Goal: Information Seeking & Learning: Check status

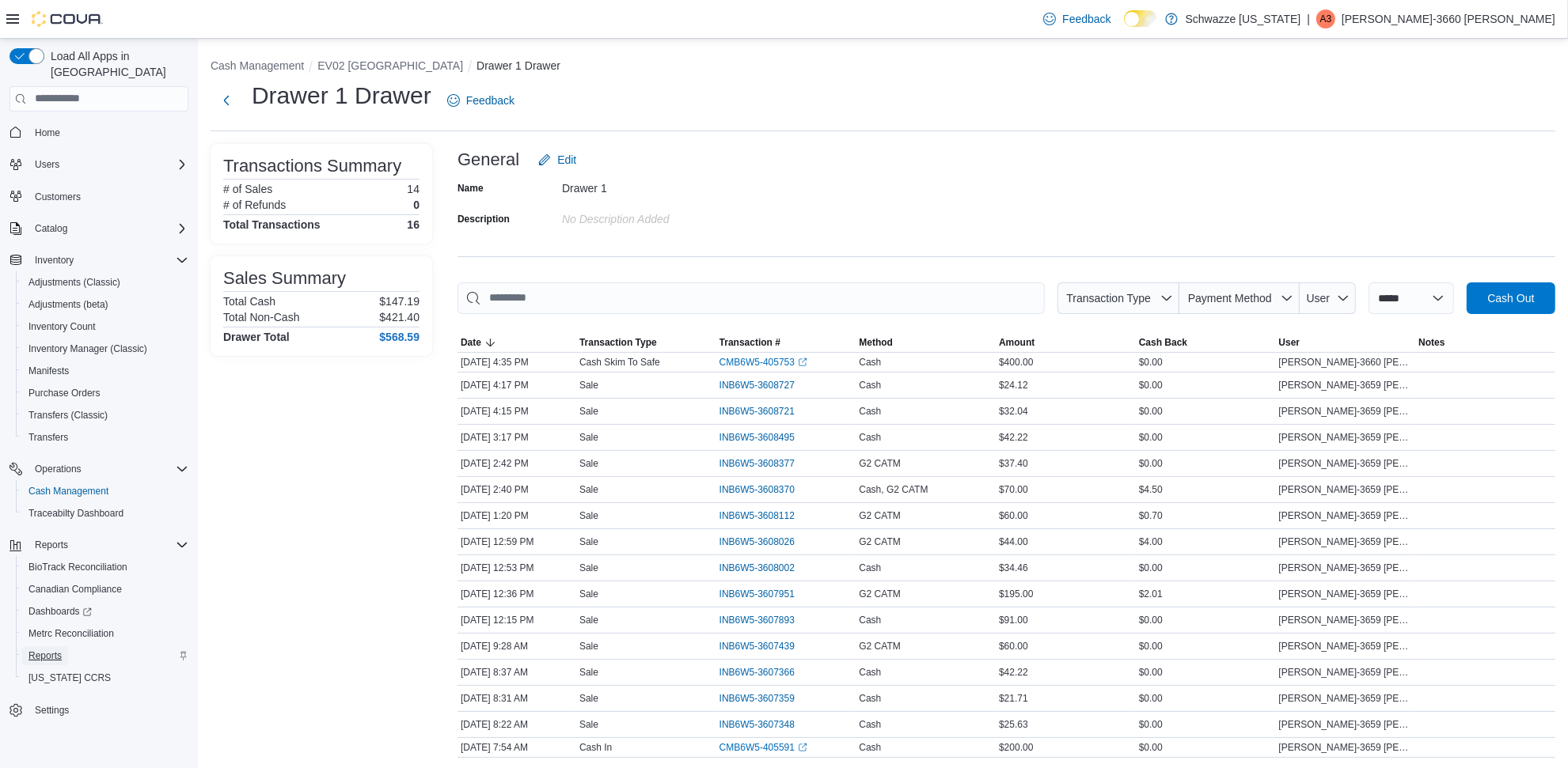
click at [58, 650] on span "Reports" at bounding box center [46, 656] width 34 height 13
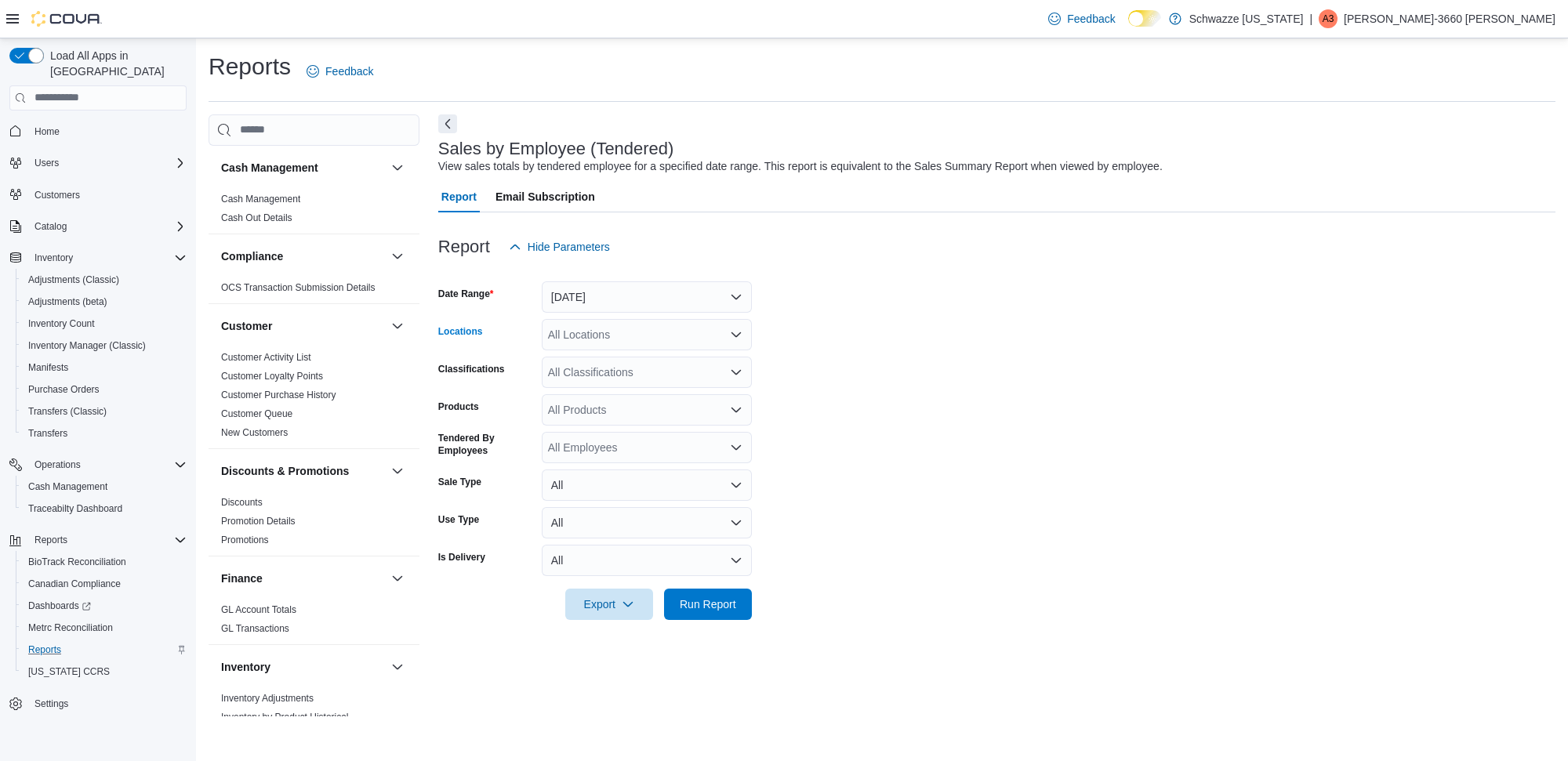
click at [737, 335] on icon "Open list of options" at bounding box center [737, 334] width 9 height 5
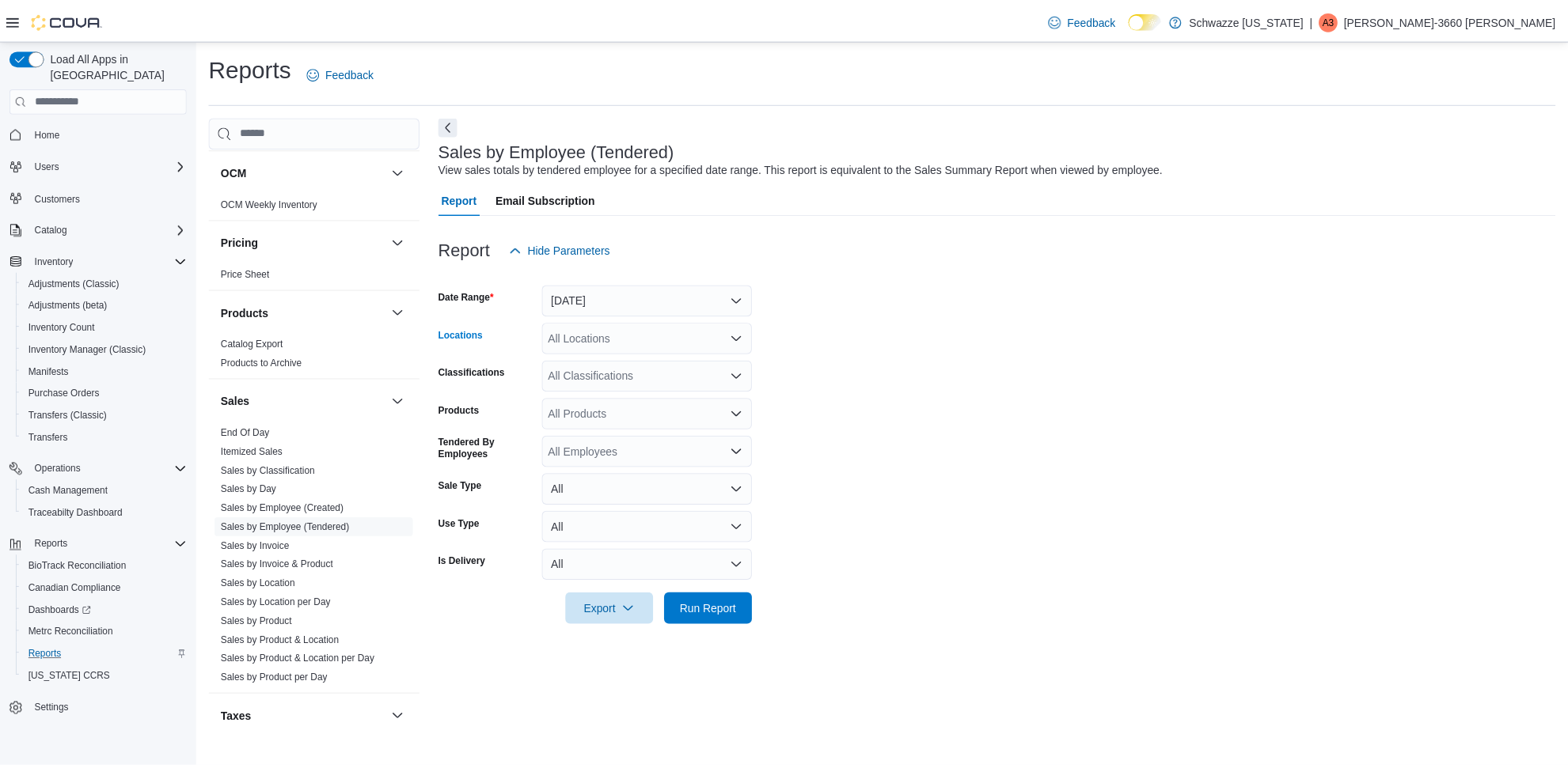
scroll to position [1021, 0]
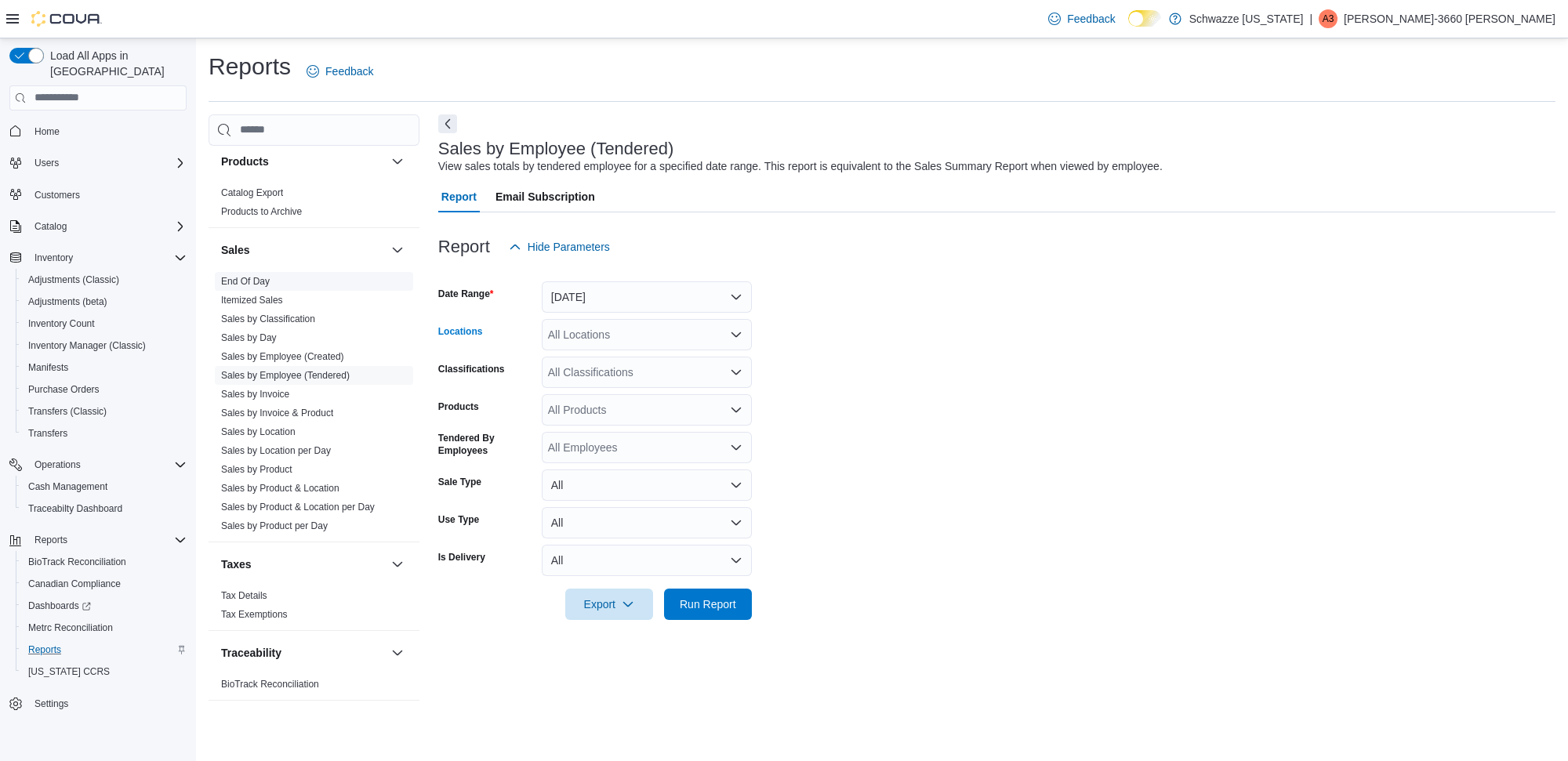
click at [273, 287] on span "End Of Day" at bounding box center [314, 282] width 199 height 19
click at [259, 278] on link "End Of Day" at bounding box center [244, 282] width 48 height 11
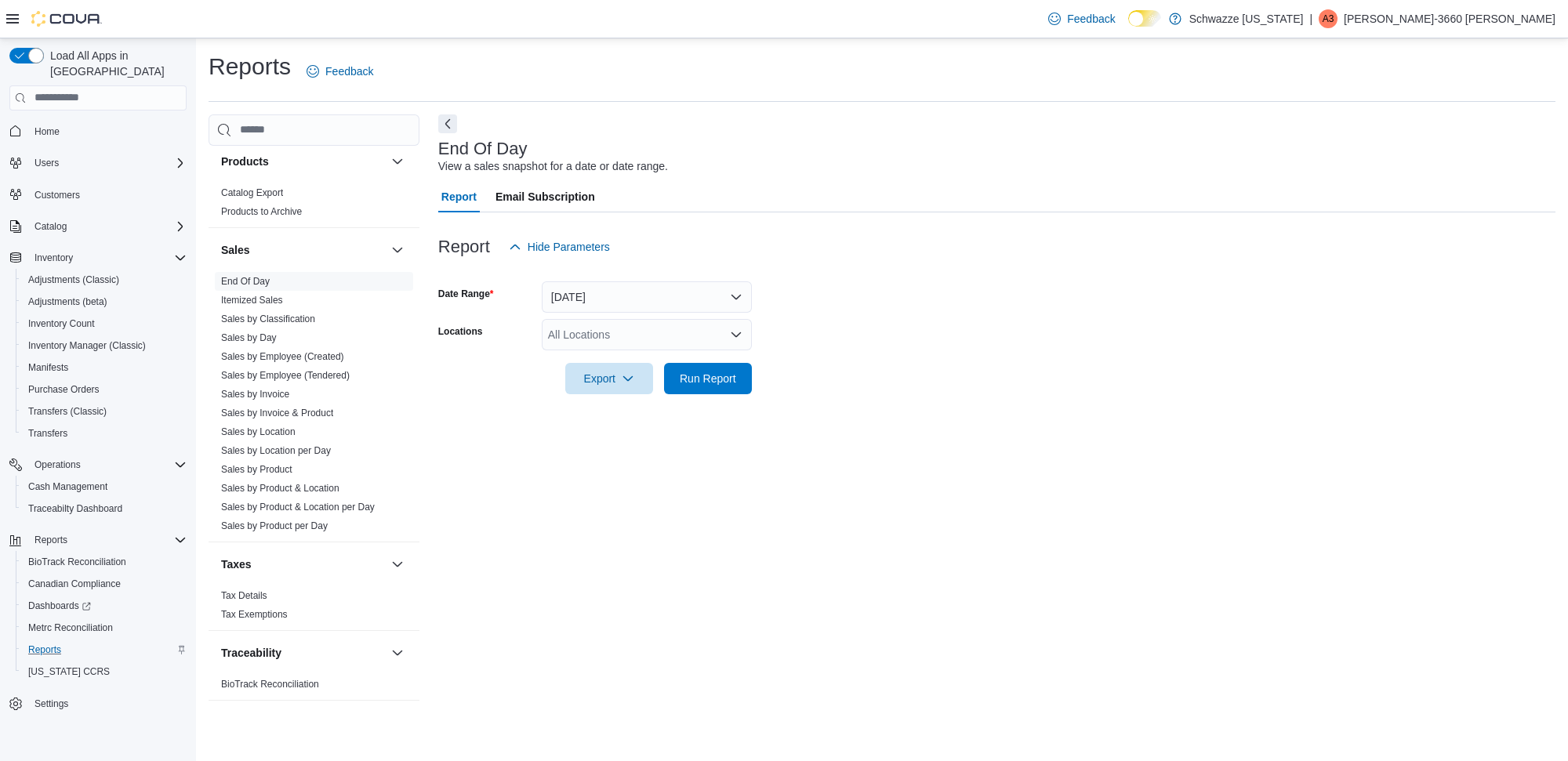
click at [733, 328] on icon "Open list of options" at bounding box center [737, 335] width 13 height 13
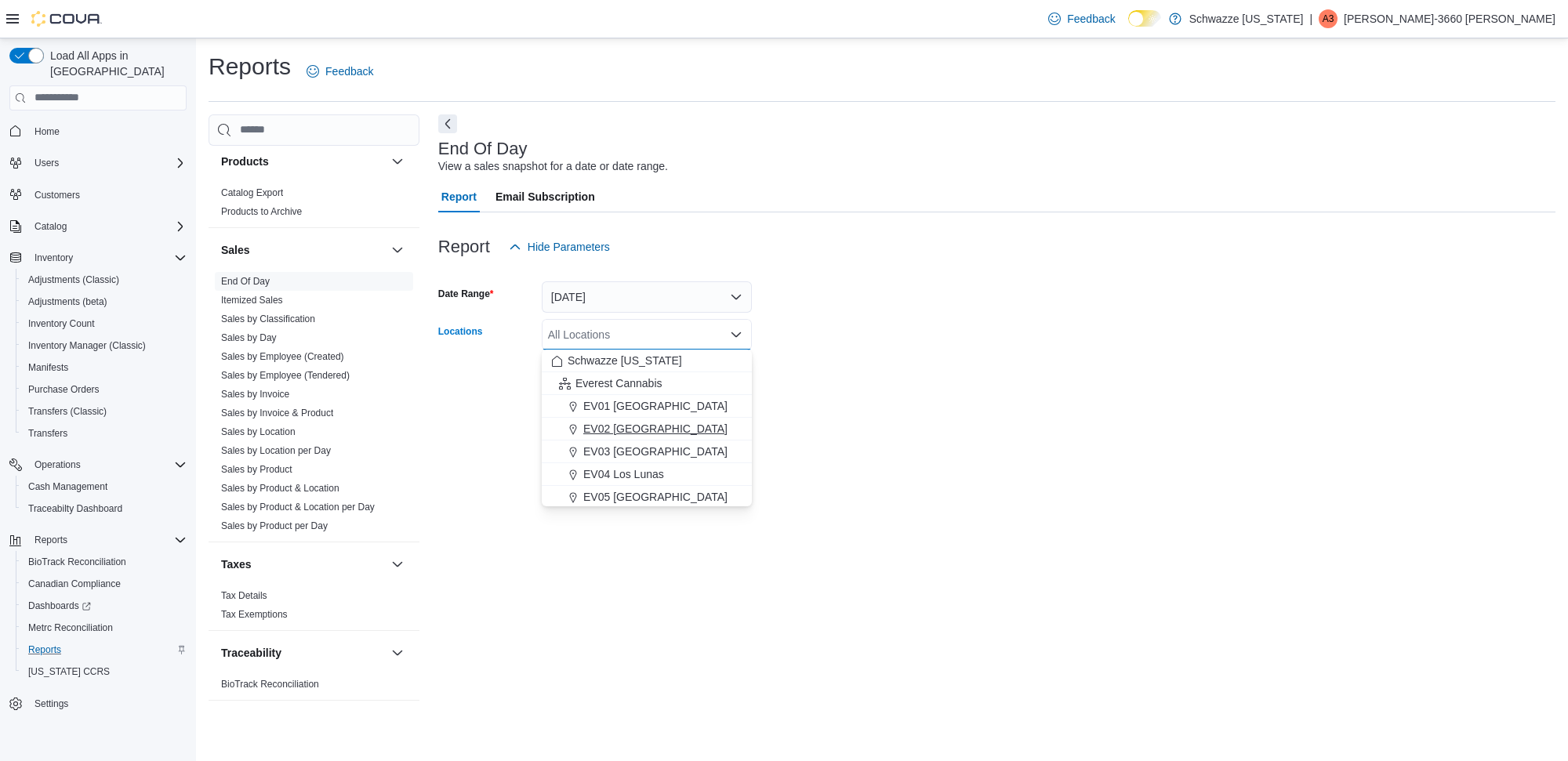
click at [639, 426] on span "EV02 [GEOGRAPHIC_DATA]" at bounding box center [655, 429] width 144 height 16
click at [824, 455] on div "End Of Day View a sales snapshot for a date or date range. Report Email Subscri…" at bounding box center [997, 415] width 1117 height 602
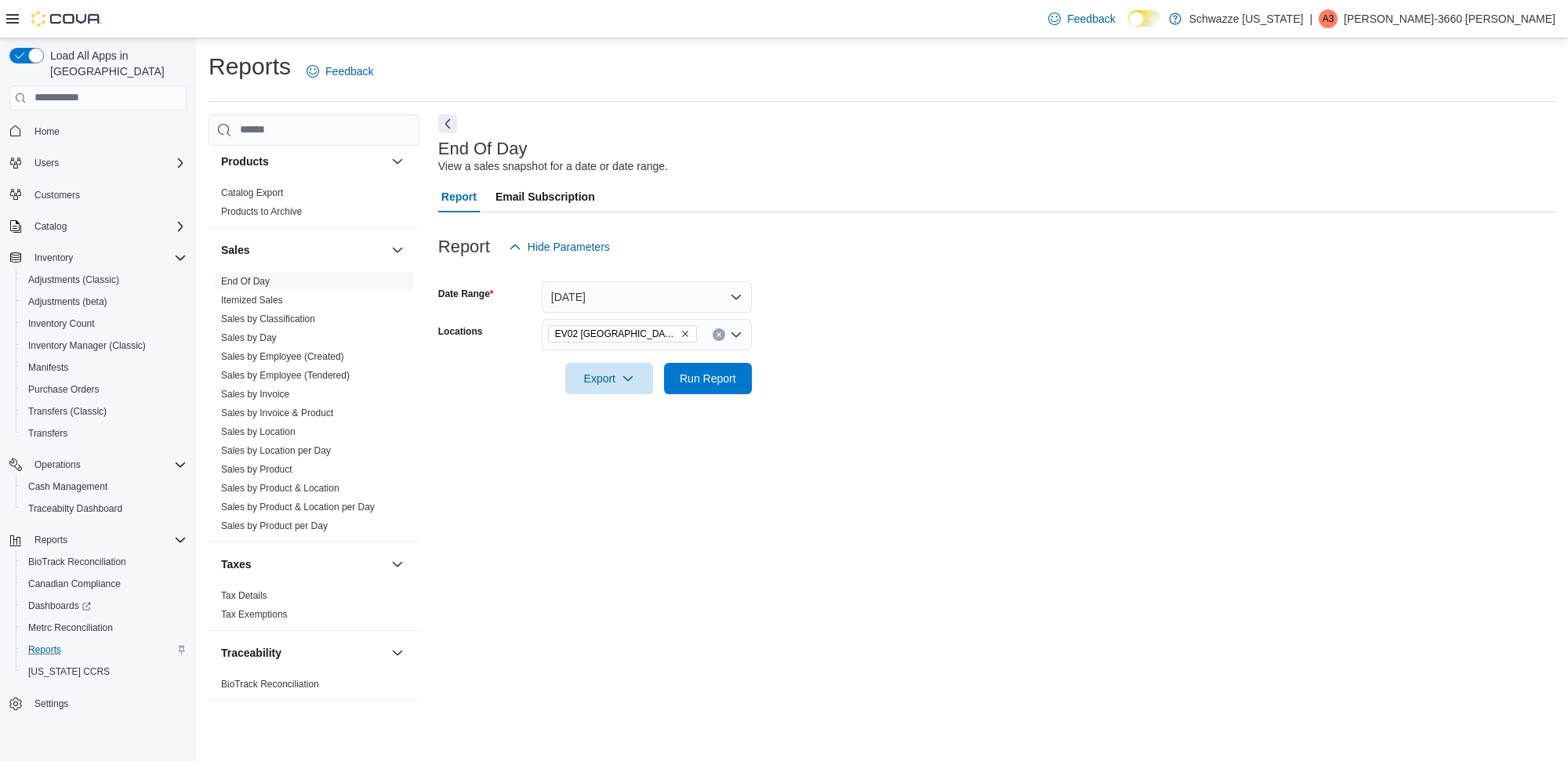
click at [710, 394] on div at bounding box center [997, 403] width 1117 height 19
click at [714, 385] on span "Run Report" at bounding box center [707, 378] width 56 height 16
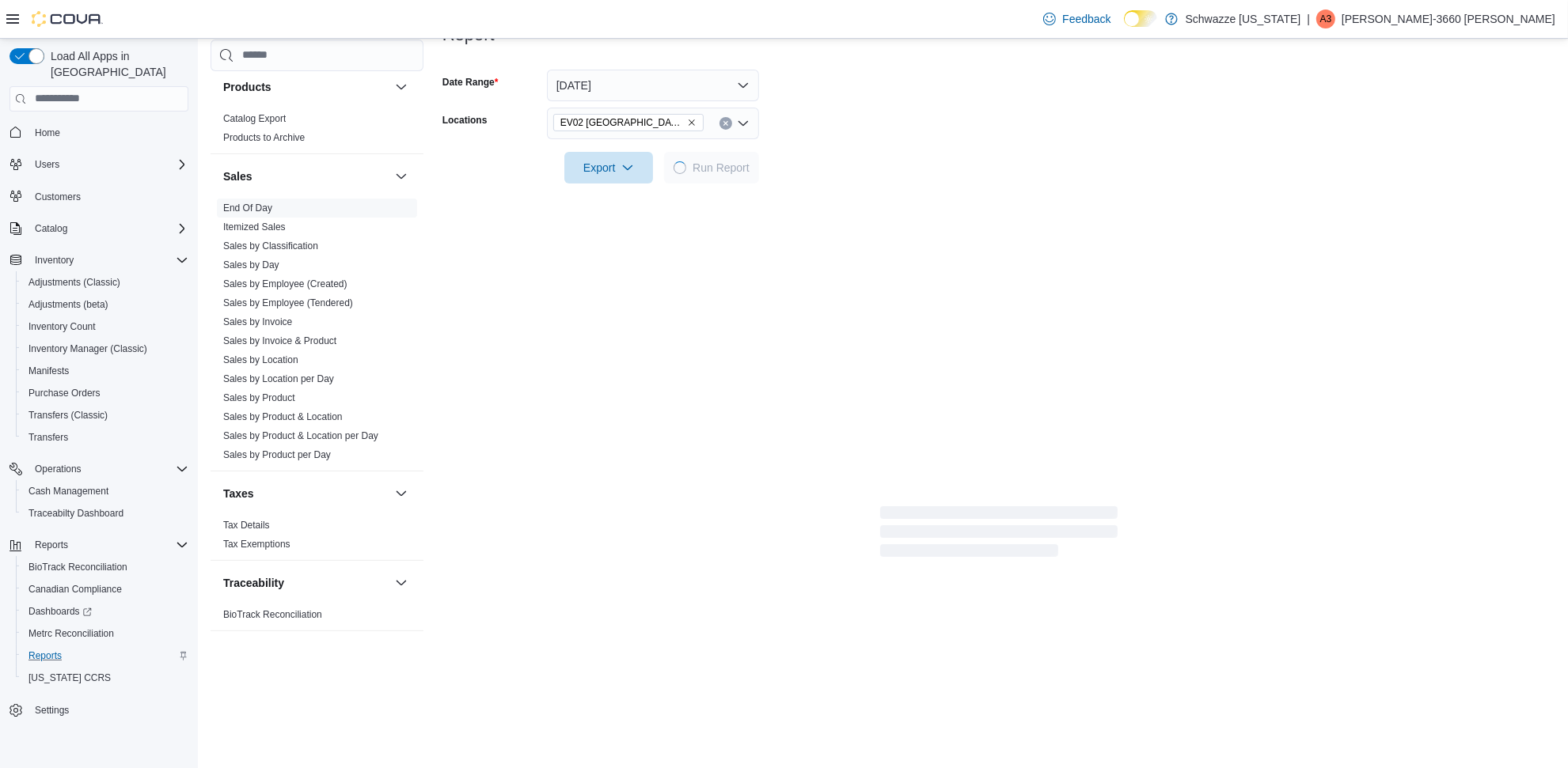
scroll to position [187, 0]
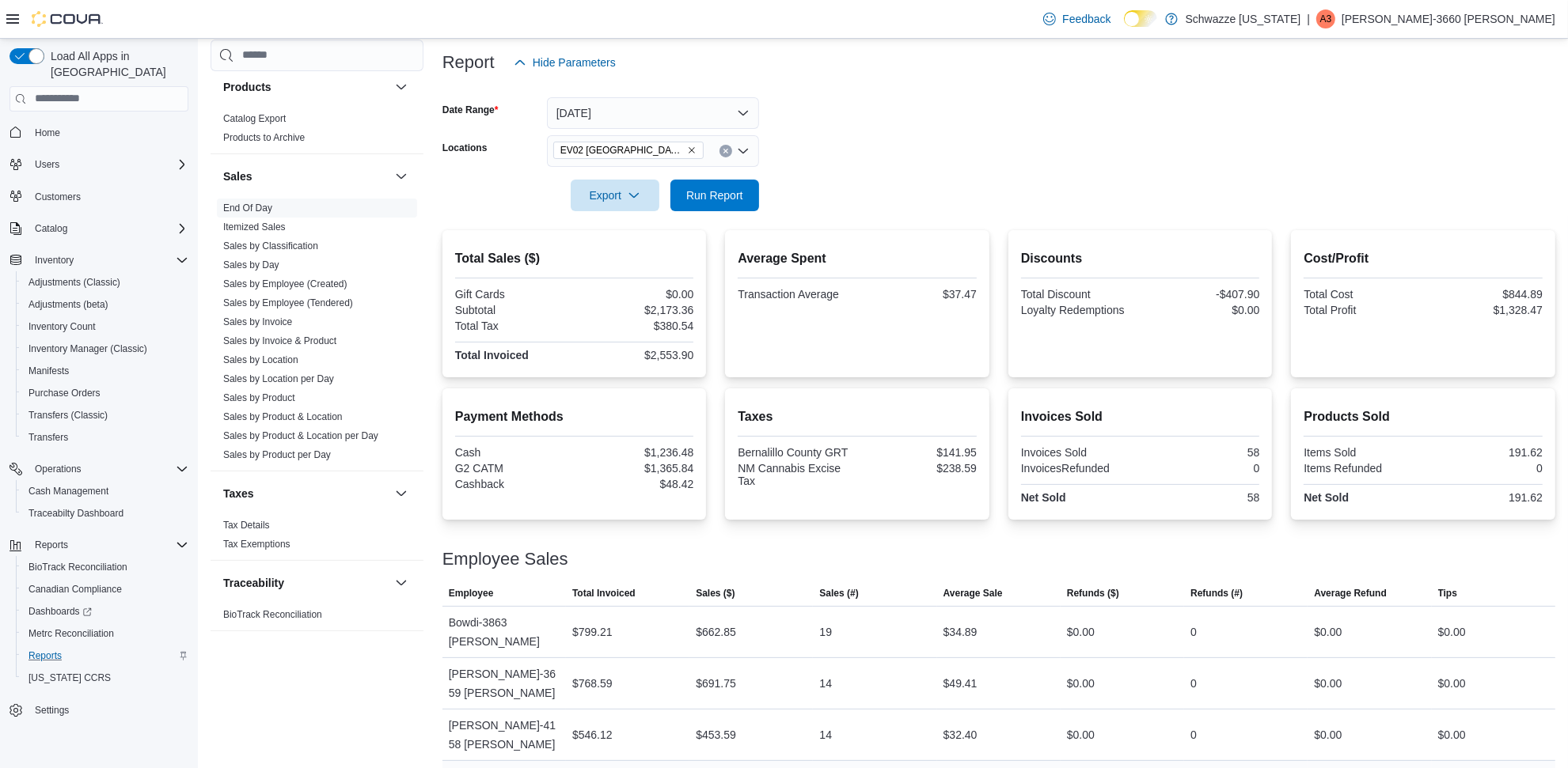
drag, startPoint x: 843, startPoint y: 730, endPoint x: 816, endPoint y: 742, distance: 29.5
